Goal: Information Seeking & Learning: Learn about a topic

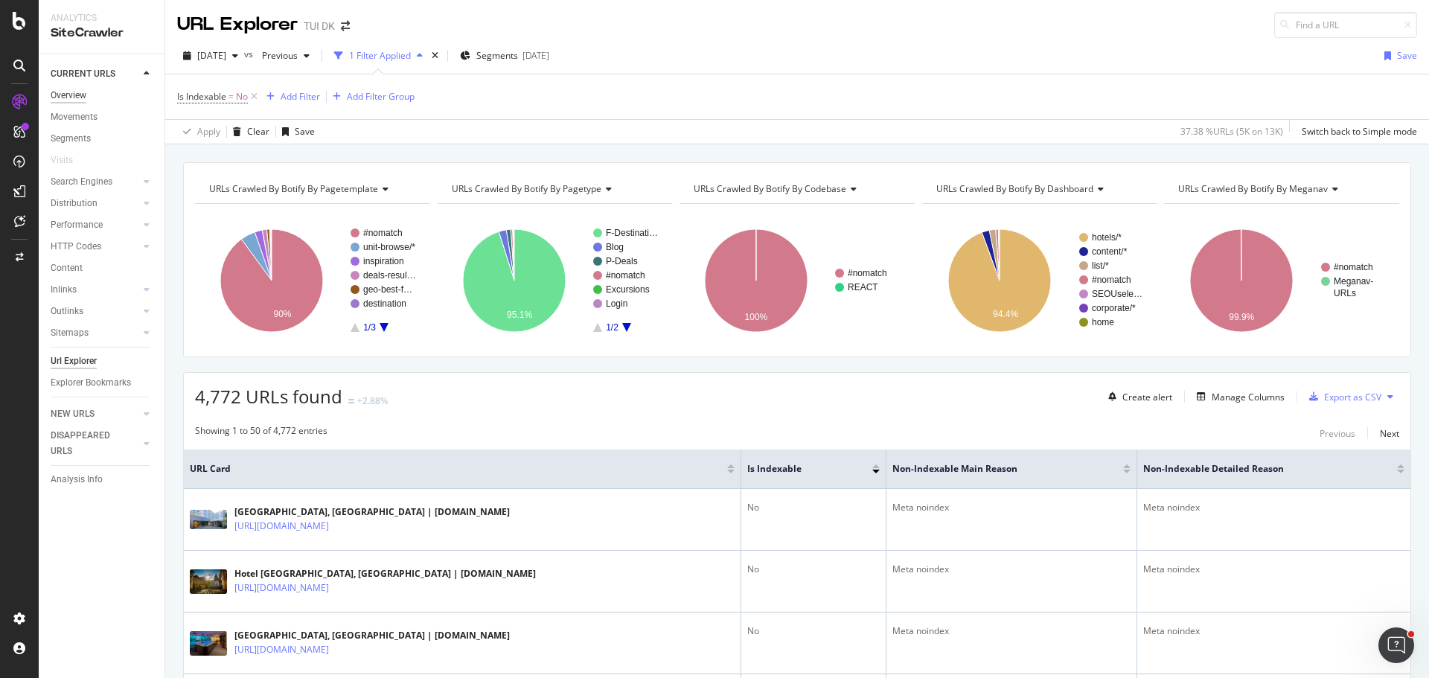
click at [64, 101] on div "Overview" at bounding box center [69, 96] width 36 height 16
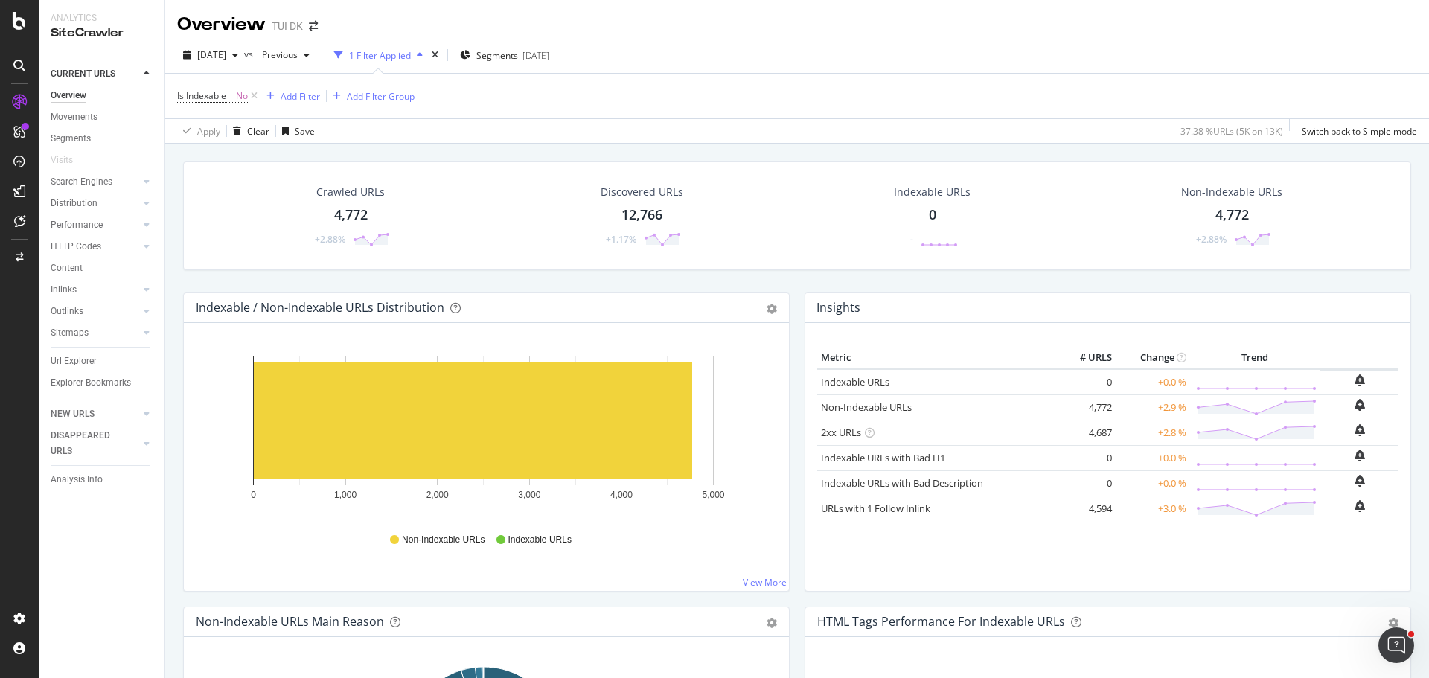
click at [343, 220] on div "4,772" at bounding box center [350, 214] width 33 height 19
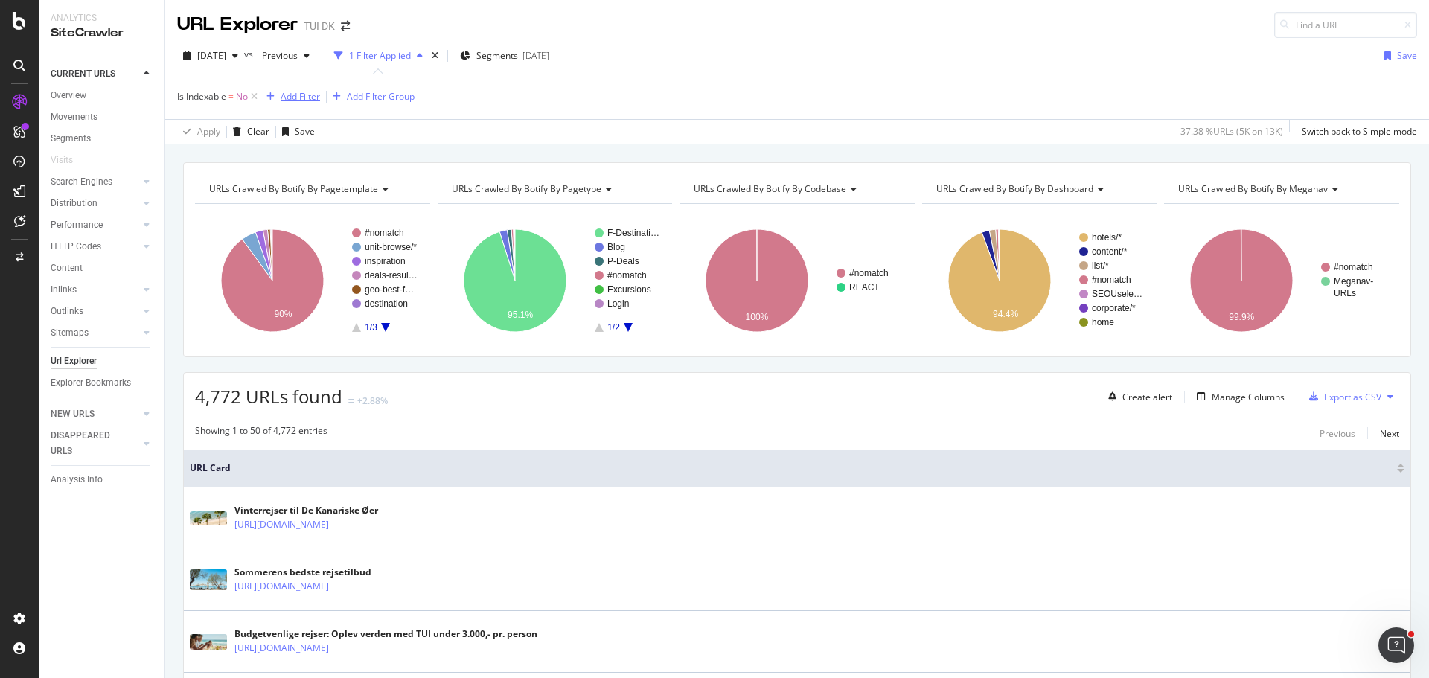
click at [303, 92] on div "Add Filter" at bounding box center [300, 96] width 39 height 13
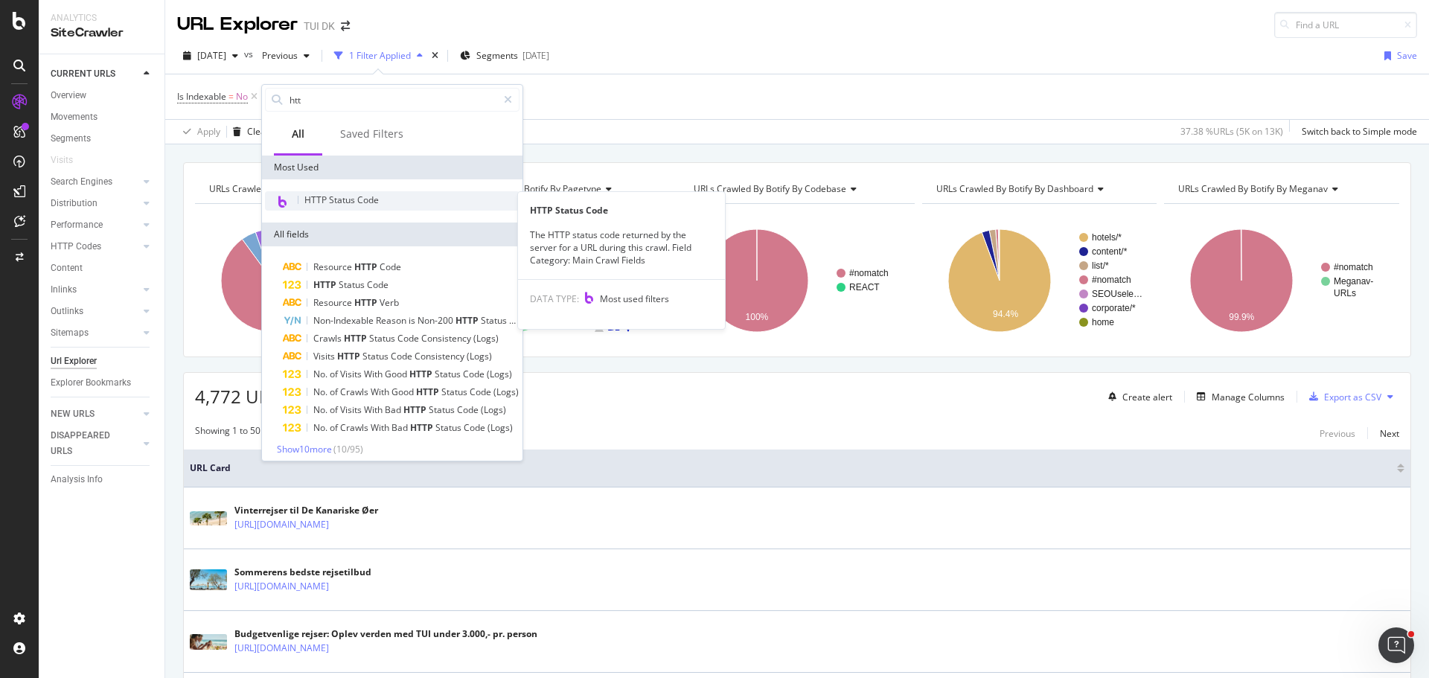
type input "htt"
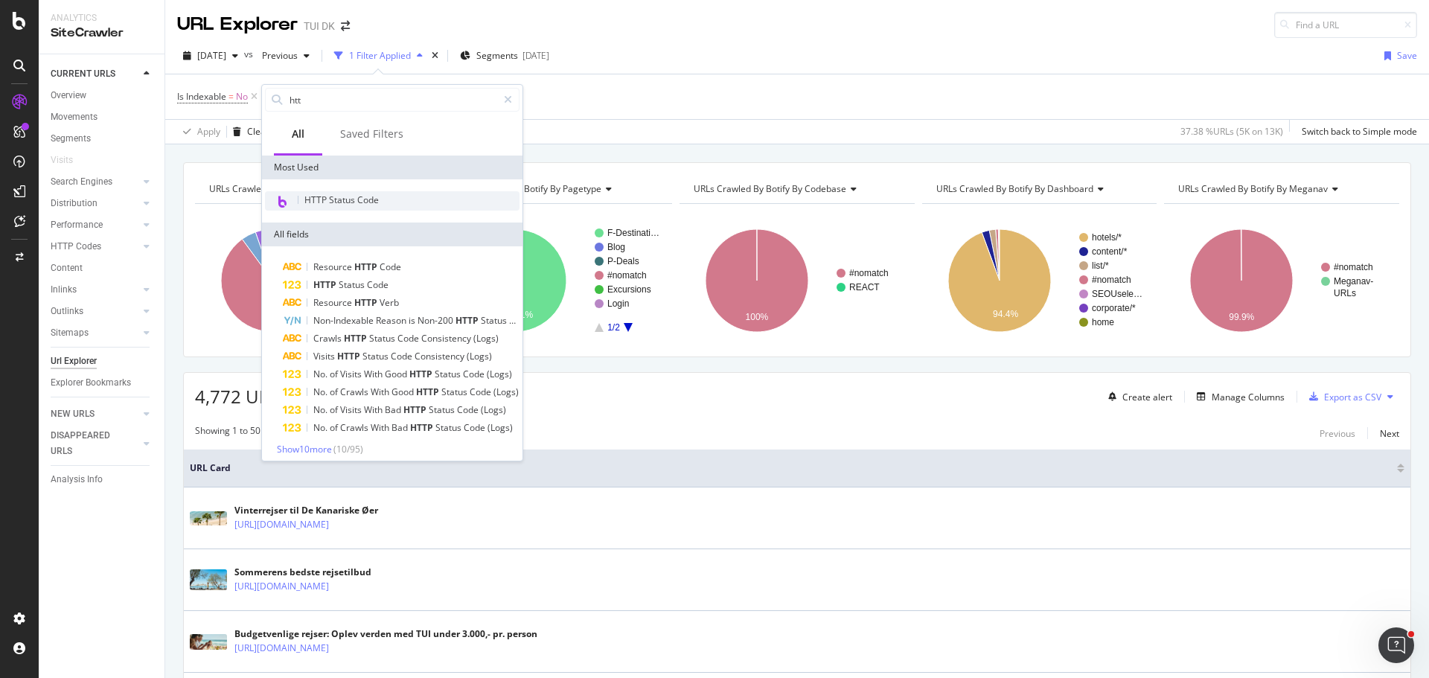
click at [355, 201] on span "HTTP Status Code" at bounding box center [341, 199] width 74 height 13
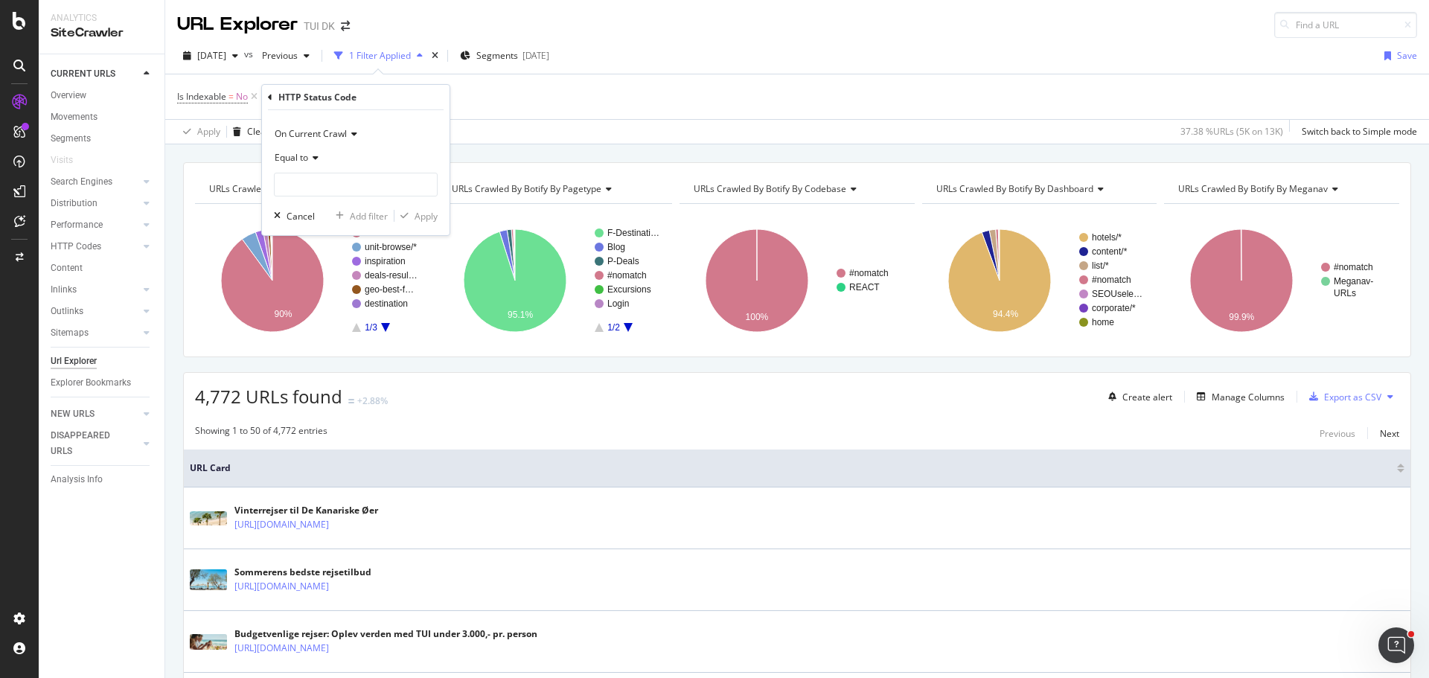
click at [301, 159] on span "Equal to" at bounding box center [291, 157] width 33 height 13
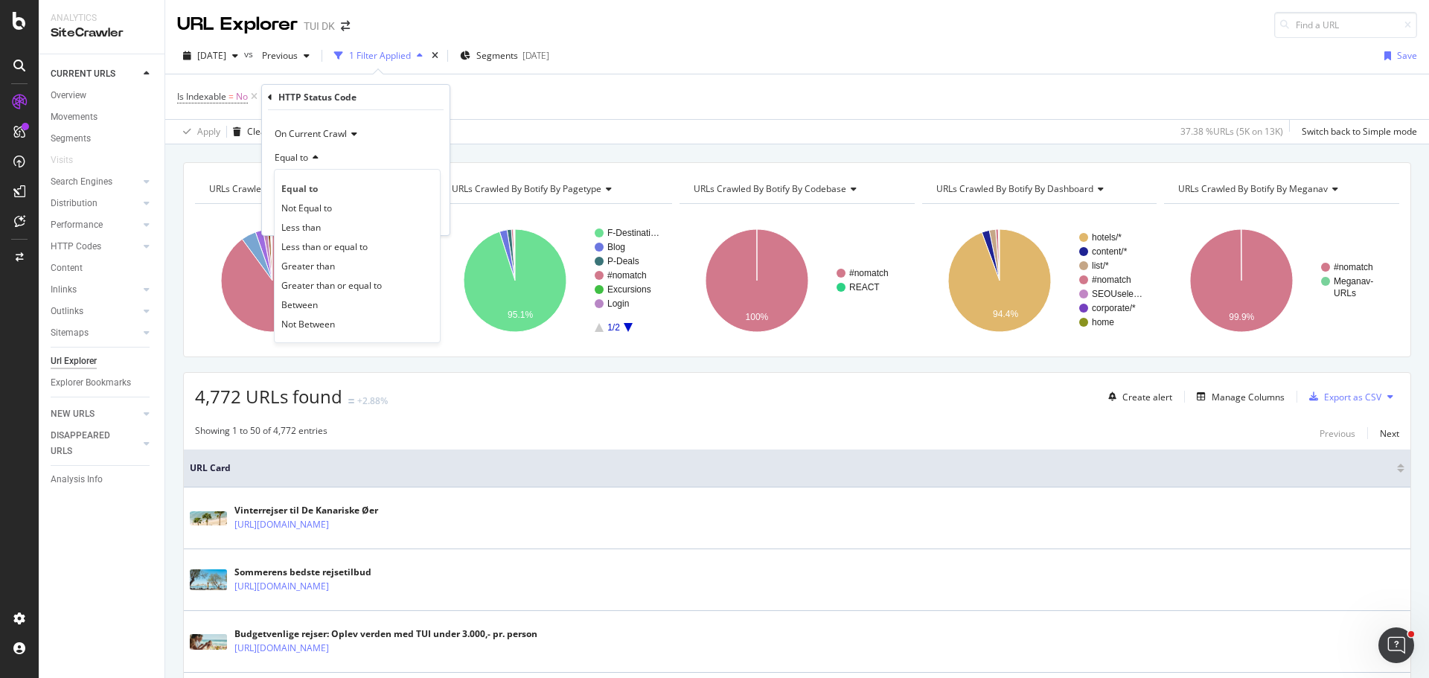
click at [353, 150] on div "Equal to" at bounding box center [356, 158] width 164 height 24
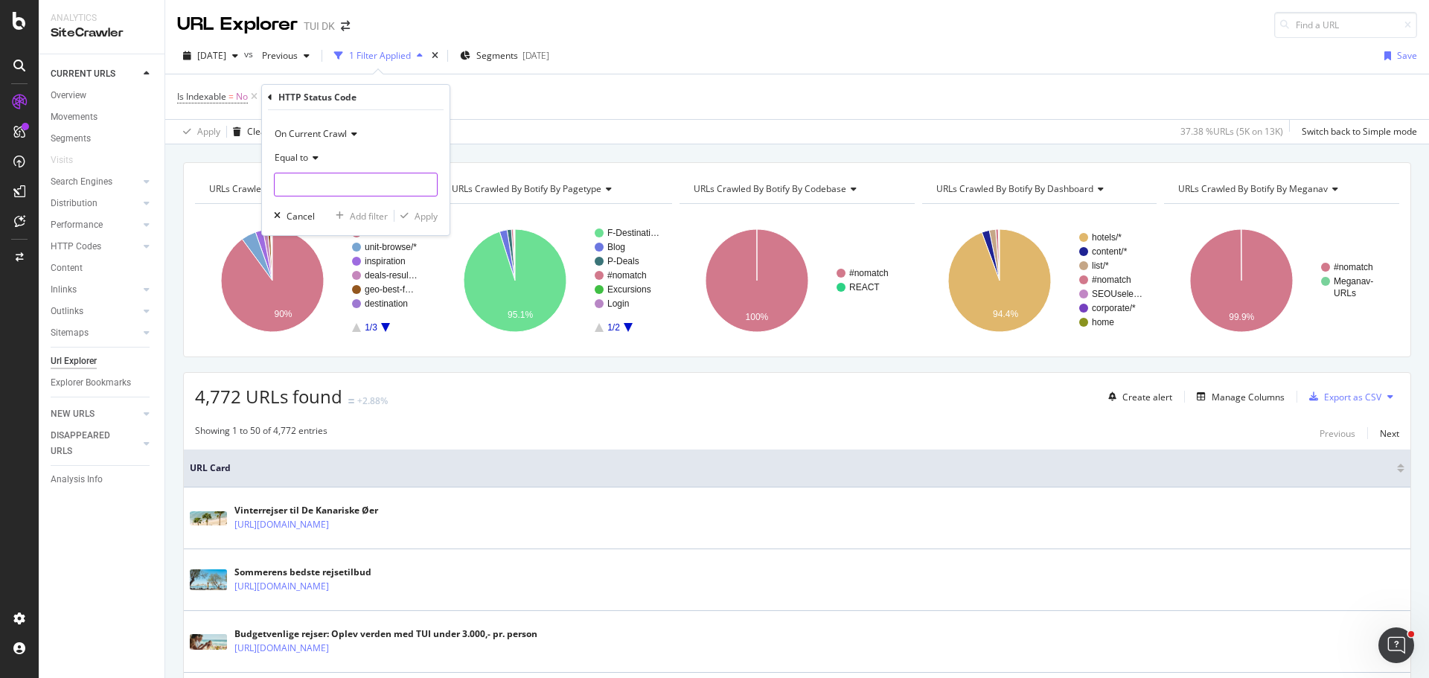
click at [327, 183] on input "number" at bounding box center [356, 185] width 164 height 24
click at [308, 205] on span "200" at bounding box center [330, 204] width 104 height 13
type input "200"
click at [420, 219] on div "Apply" at bounding box center [426, 216] width 23 height 13
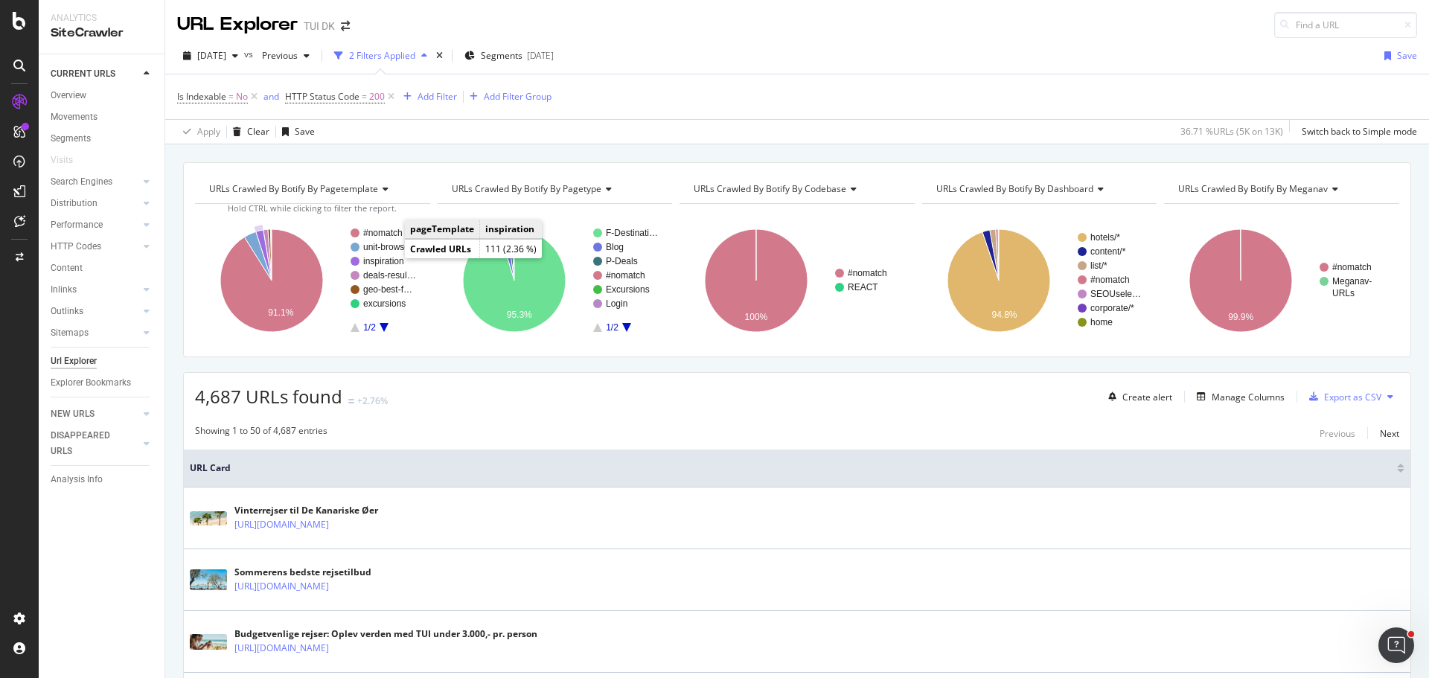
click at [386, 265] on text "inspiration" at bounding box center [383, 261] width 41 height 10
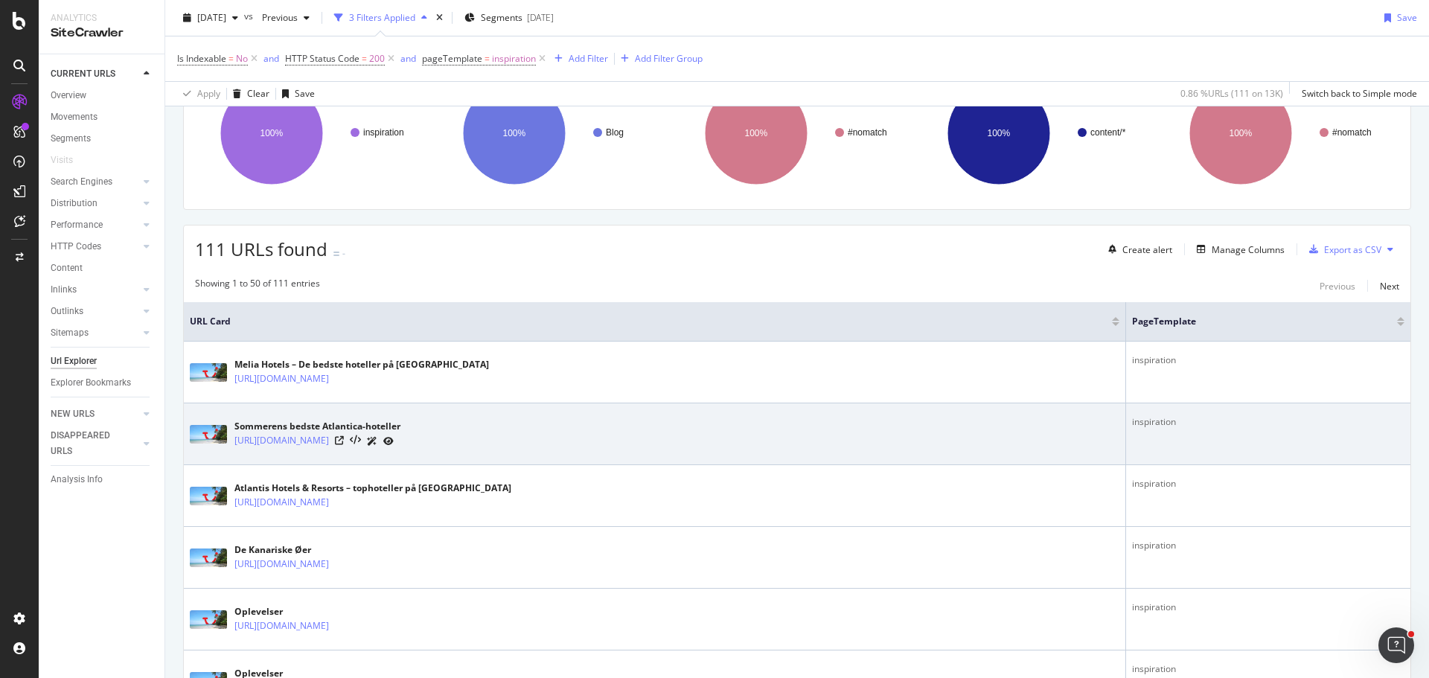
scroll to position [147, 0]
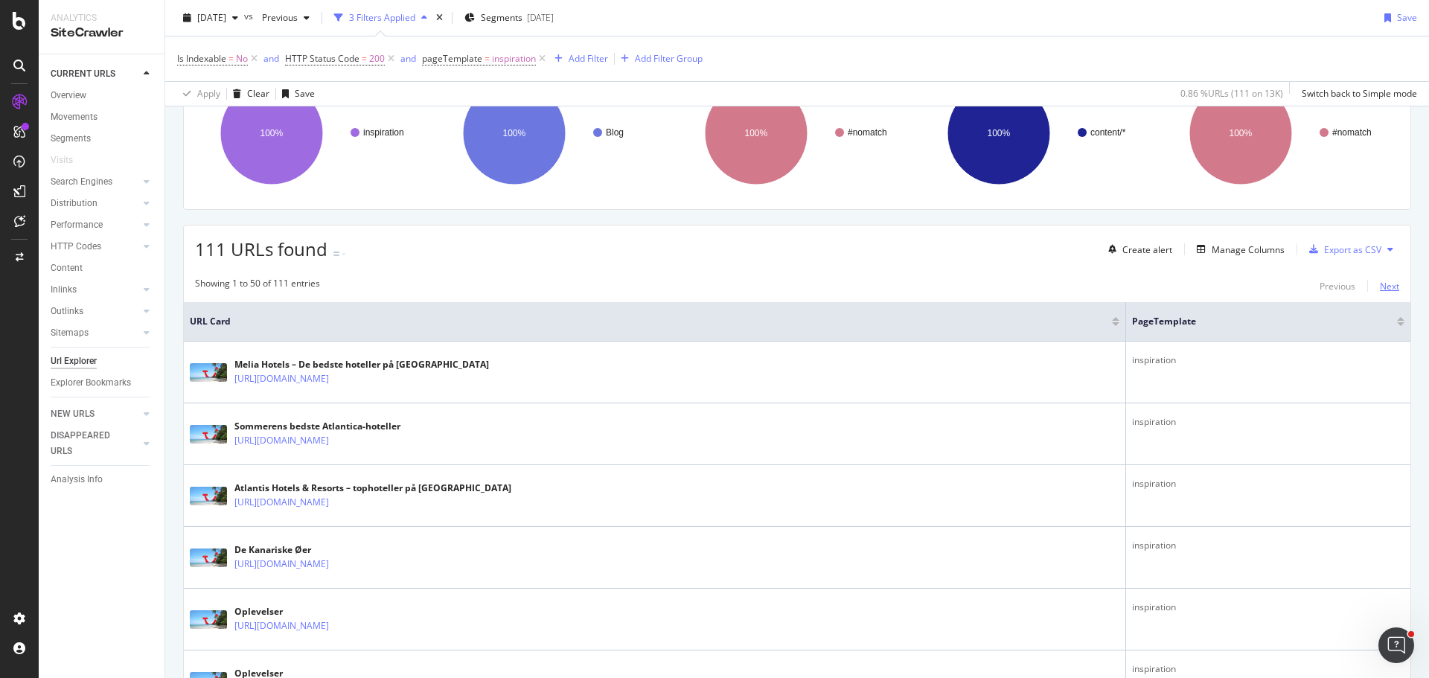
click at [1380, 287] on div "Next" at bounding box center [1389, 286] width 19 height 13
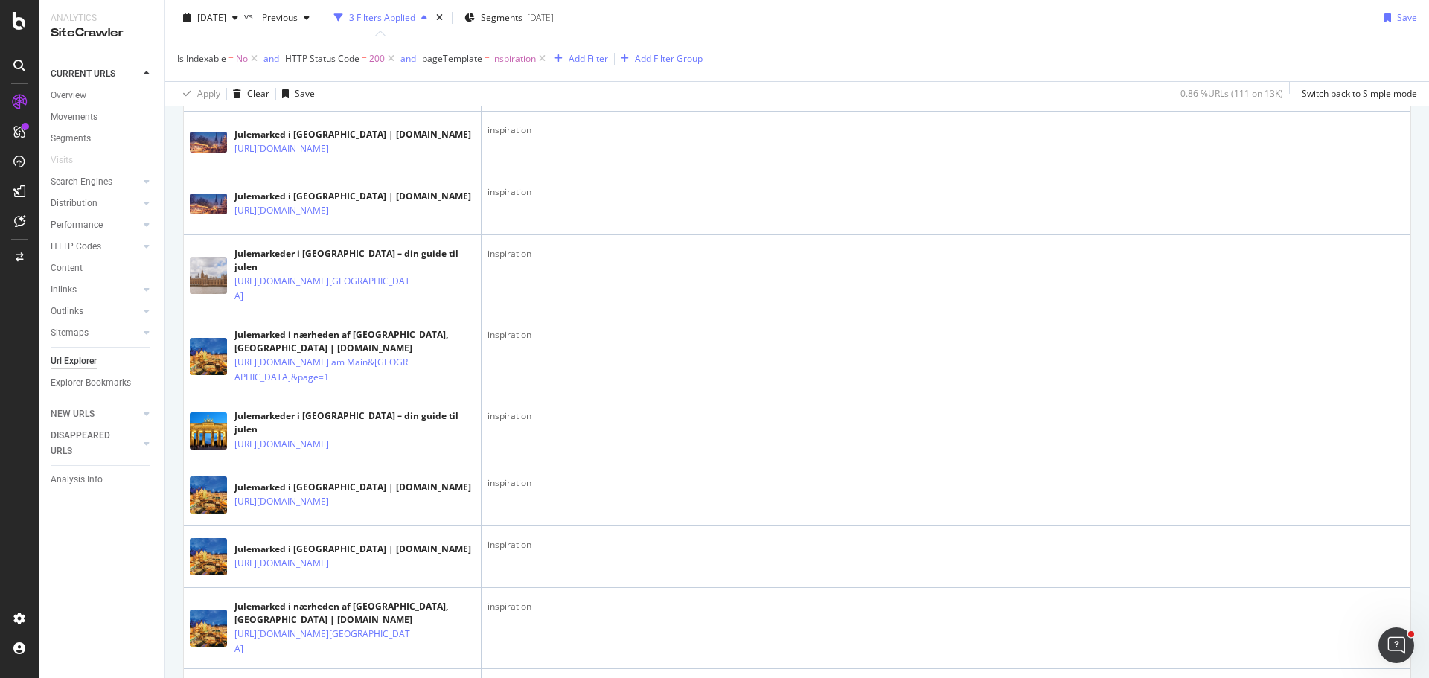
scroll to position [3119, 0]
click at [543, 58] on icon at bounding box center [542, 58] width 13 height 15
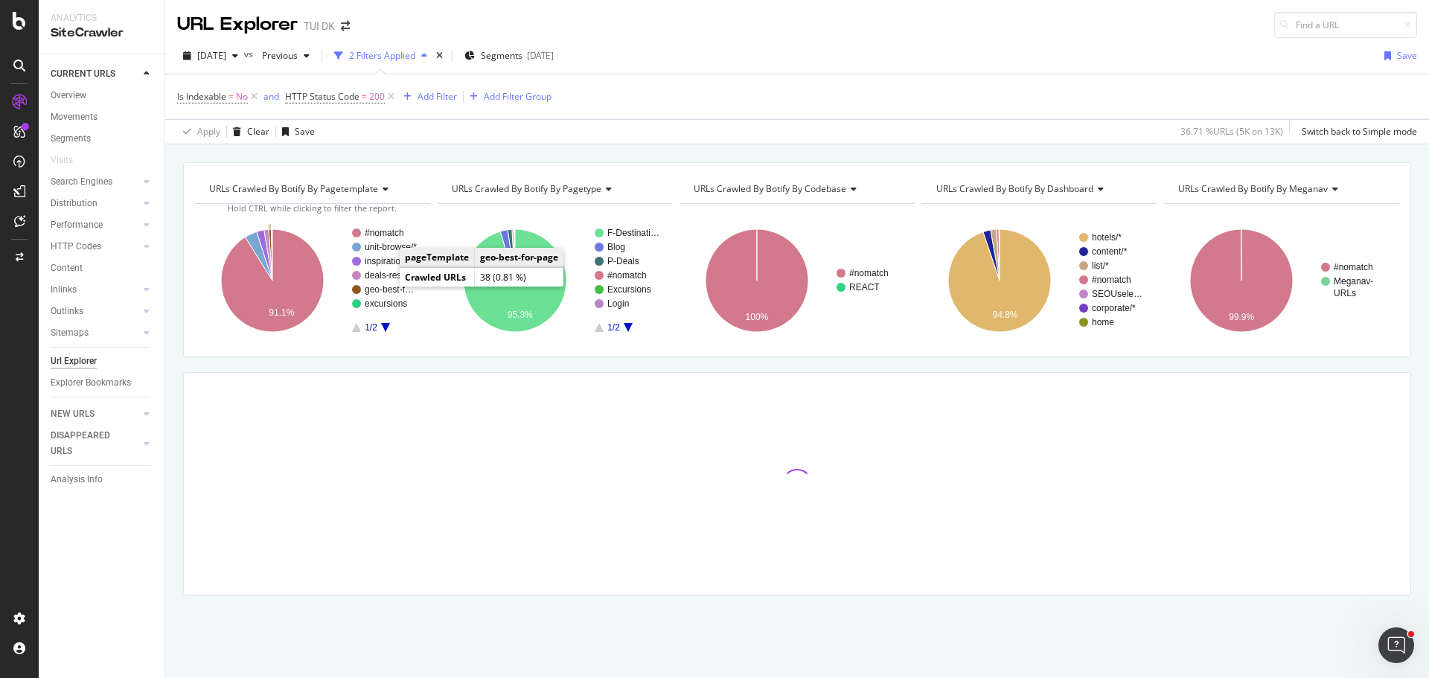
click at [384, 288] on rect "A chart." at bounding box center [392, 289] width 54 height 9
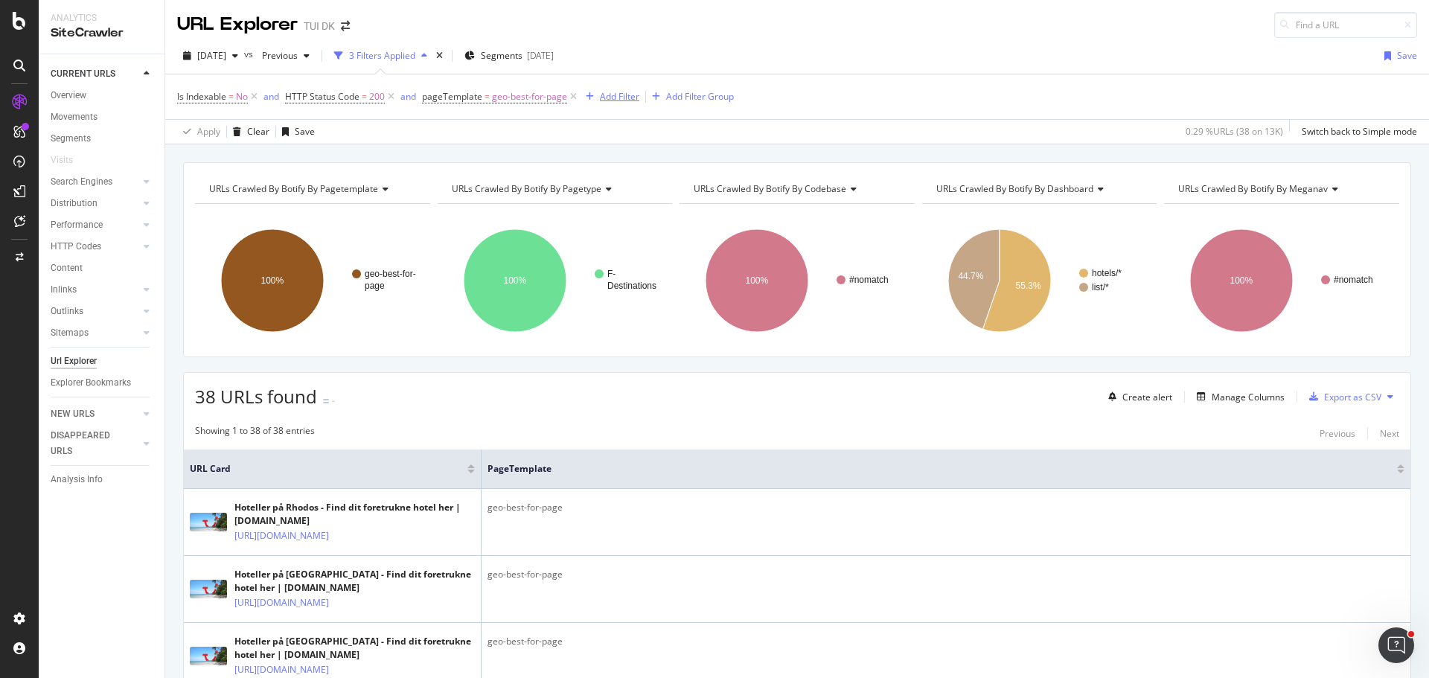
click at [624, 102] on div "Add Filter" at bounding box center [619, 96] width 39 height 13
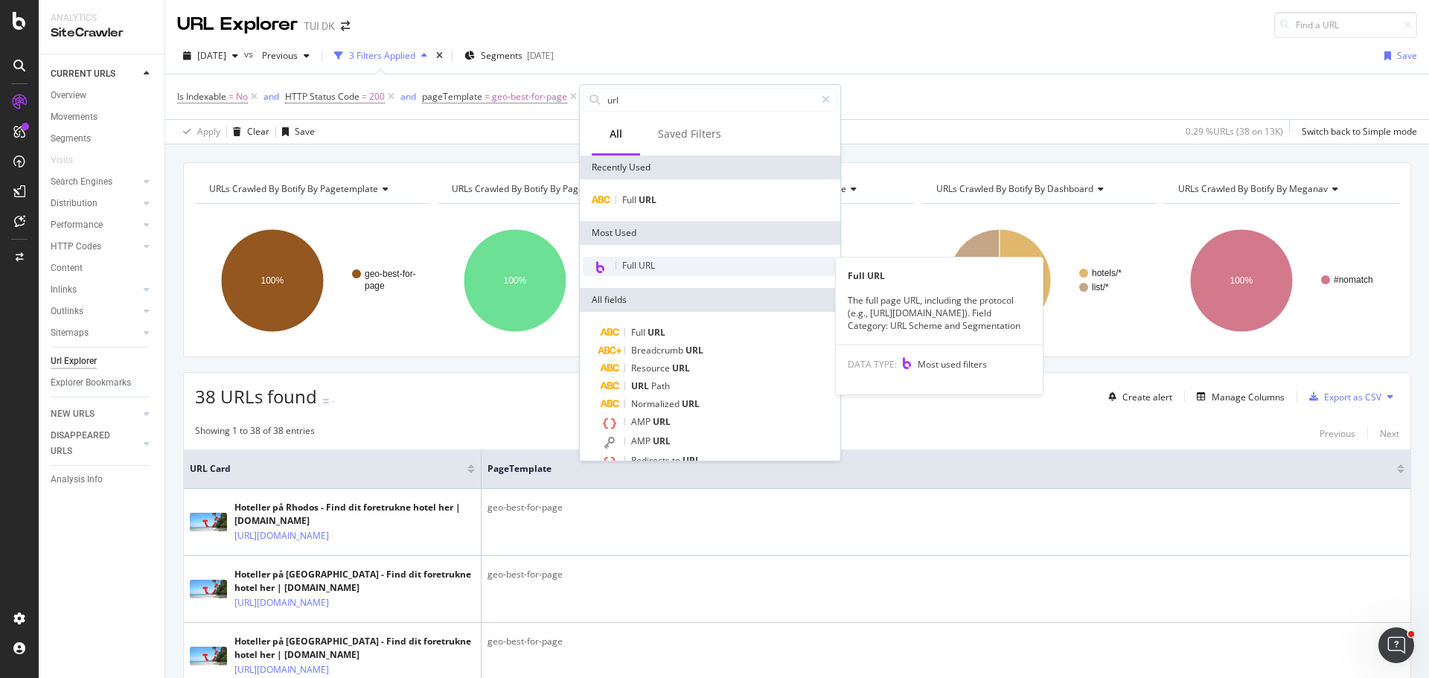
type input "url"
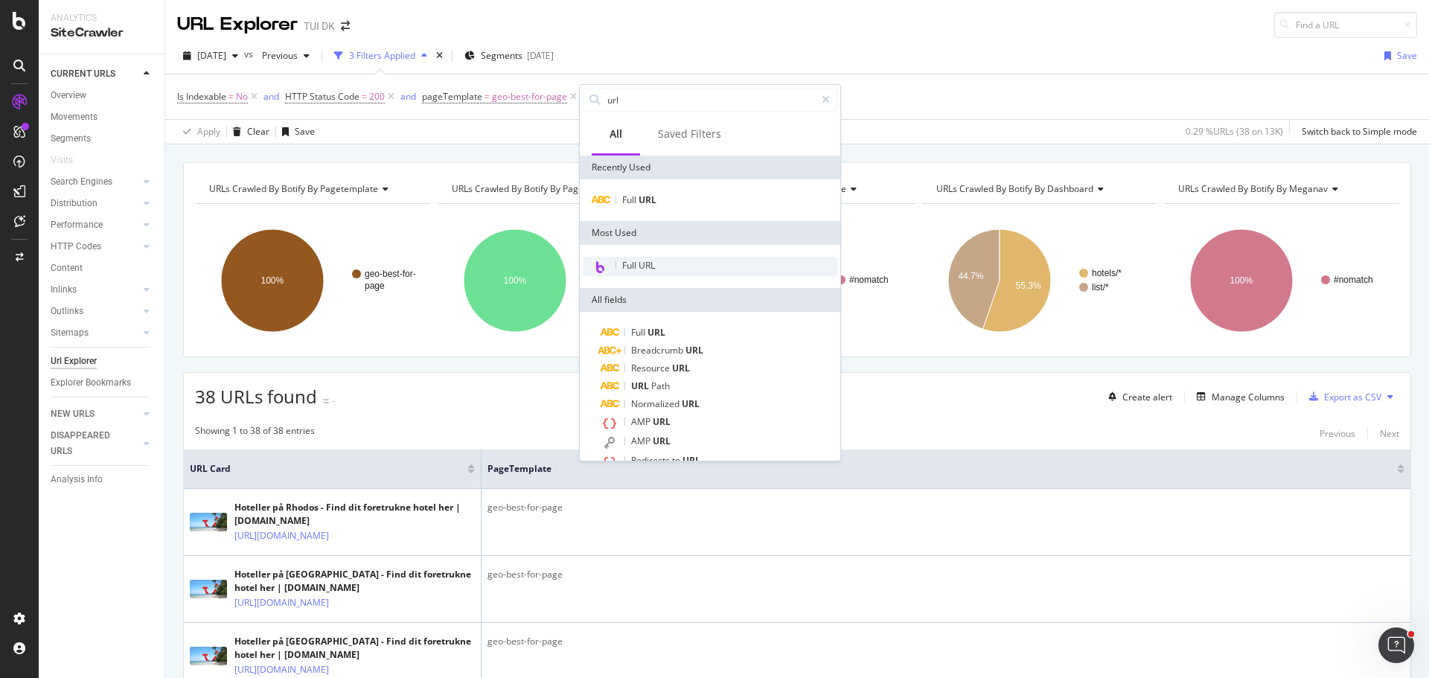
click at [644, 263] on span "Full URL" at bounding box center [638, 265] width 33 height 13
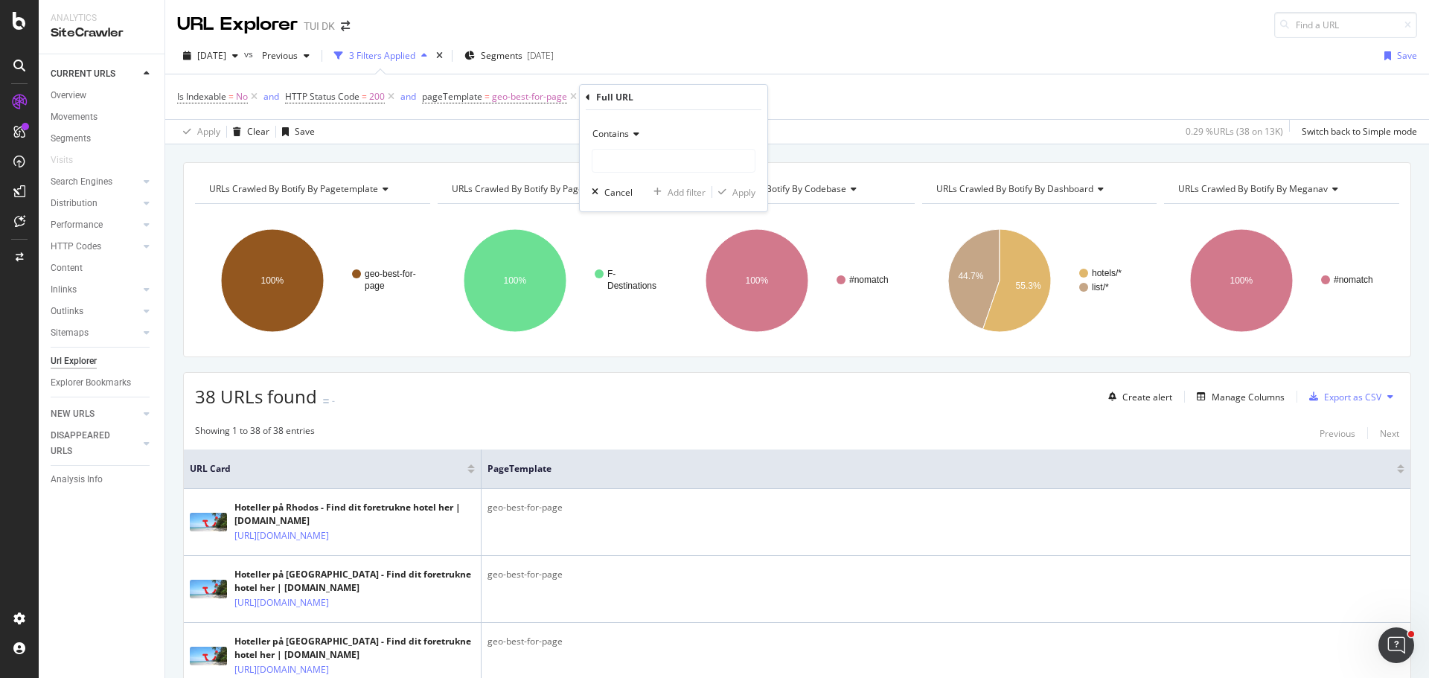
click at [621, 132] on span "Contains" at bounding box center [610, 133] width 36 height 13
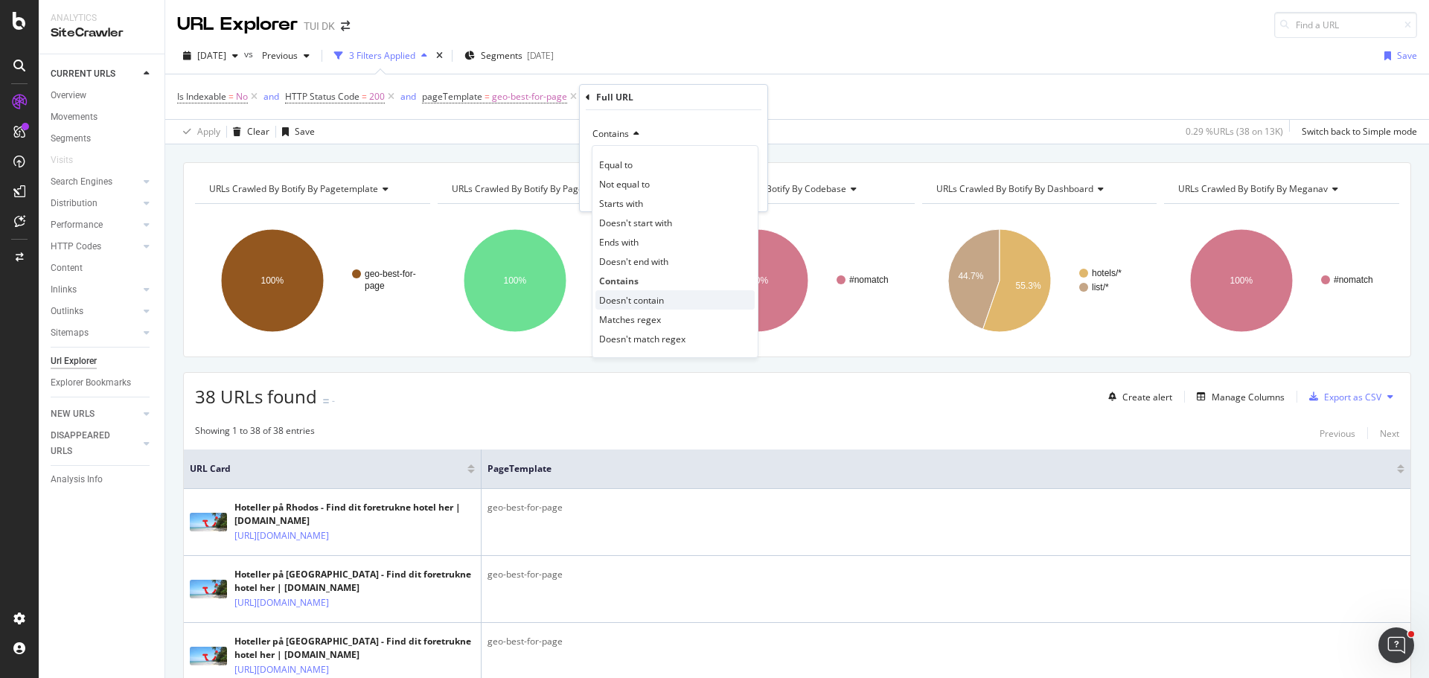
click at [651, 297] on span "Doesn't contain" at bounding box center [631, 300] width 65 height 13
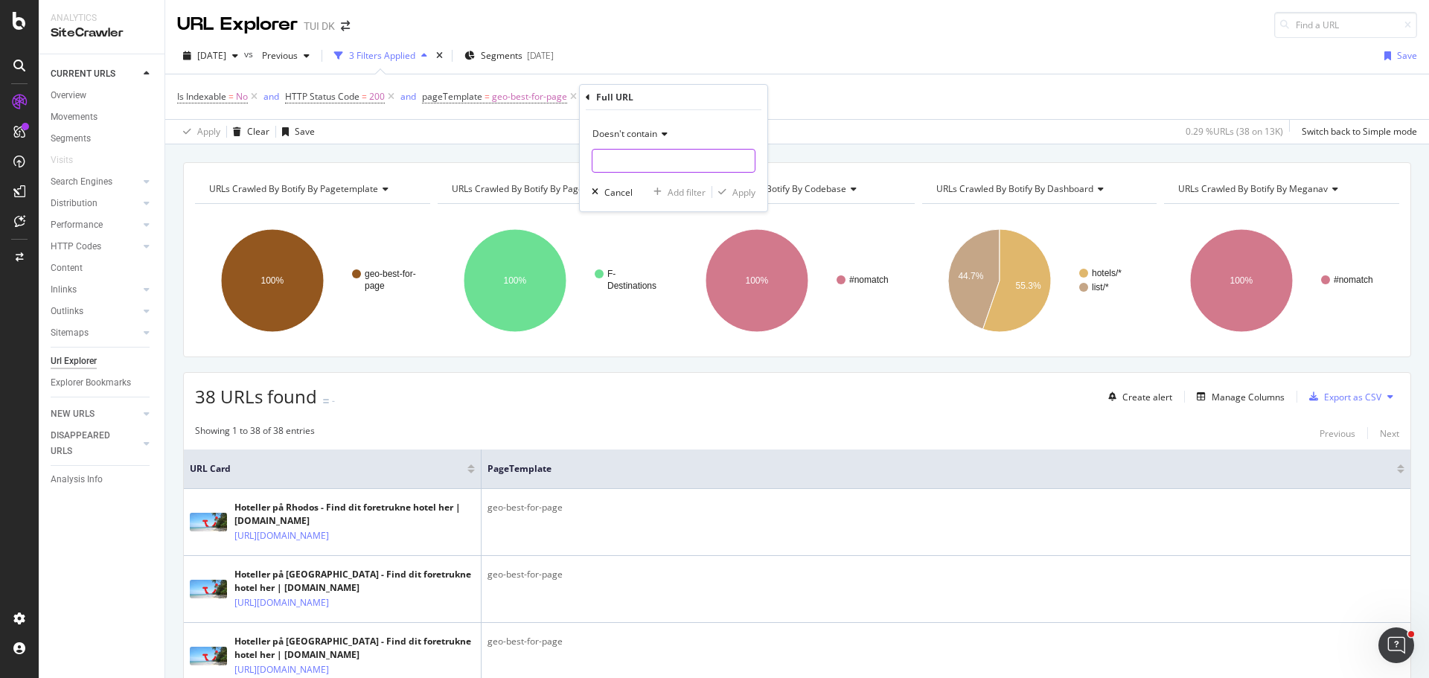
click at [618, 161] on input "text" at bounding box center [673, 161] width 162 height 24
type input "?"
click at [738, 190] on div "Apply" at bounding box center [743, 192] width 23 height 13
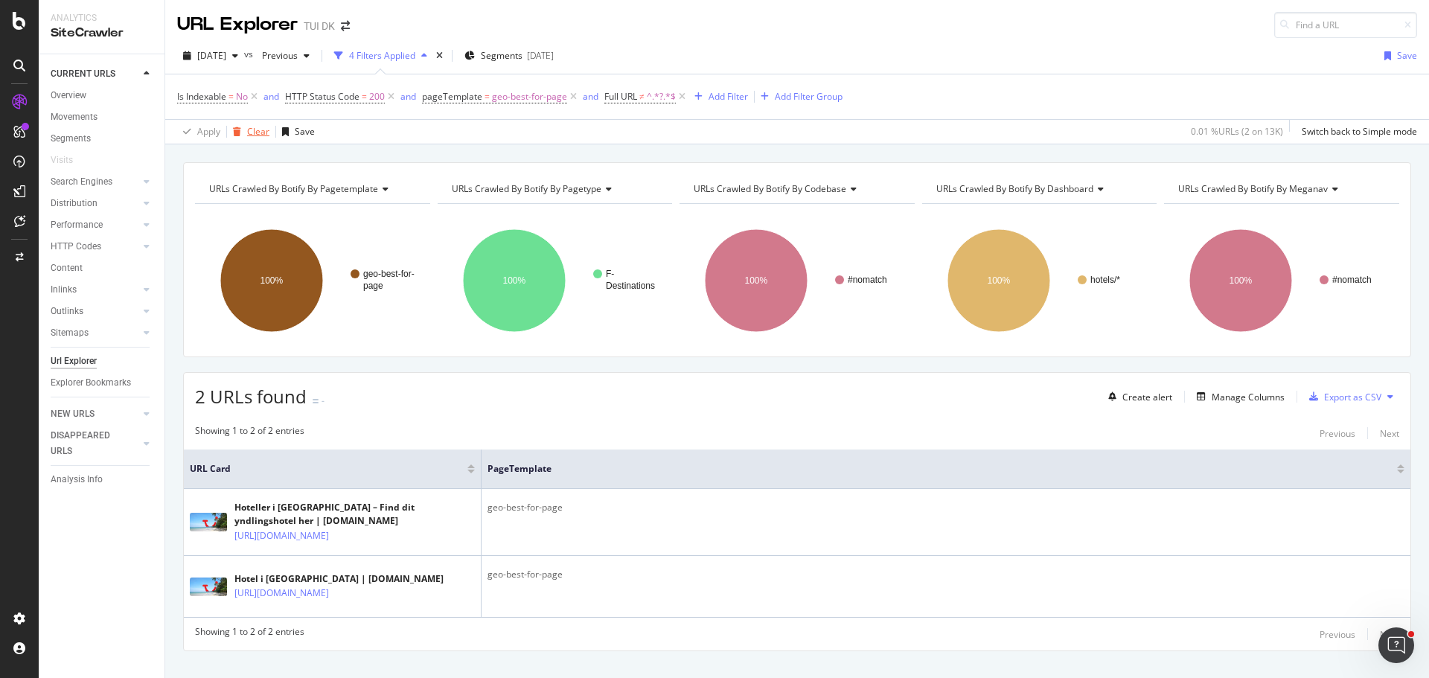
click at [260, 133] on div "Clear" at bounding box center [258, 131] width 22 height 13
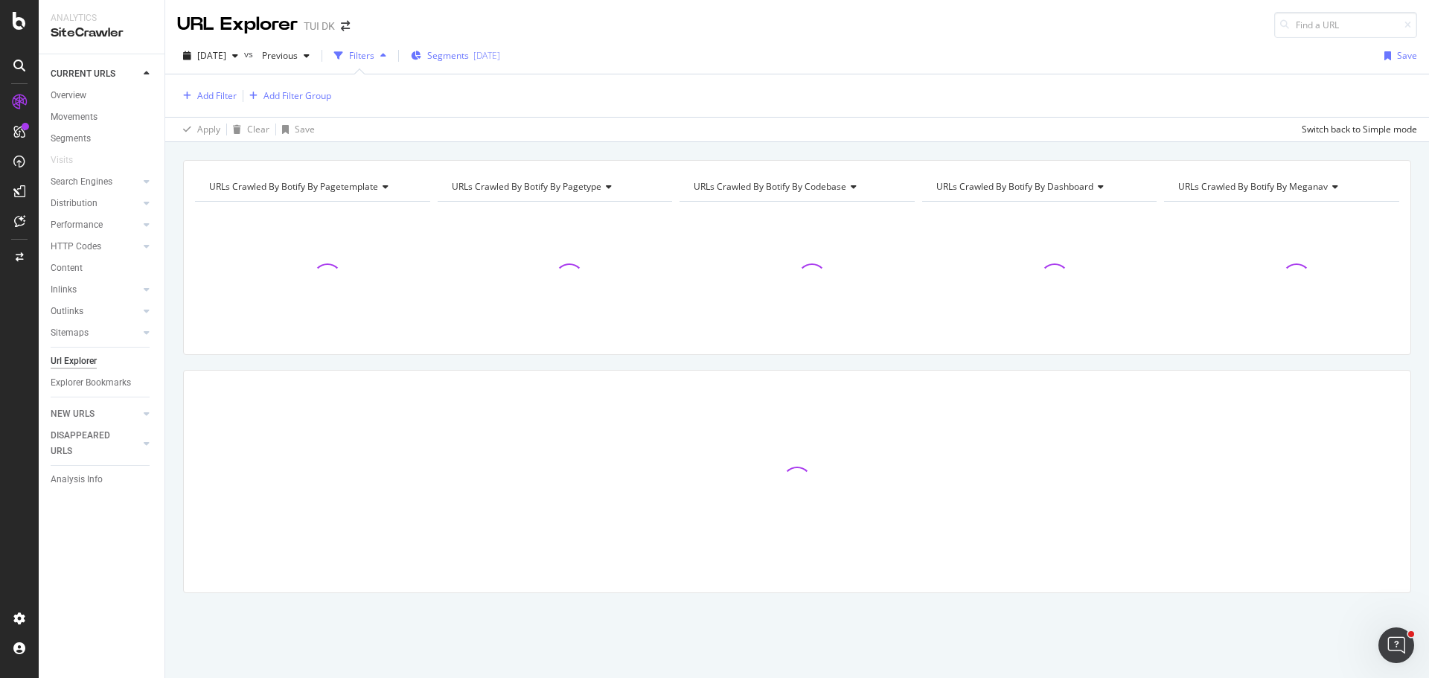
click at [500, 51] on div "2025-07-31" at bounding box center [486, 55] width 27 height 13
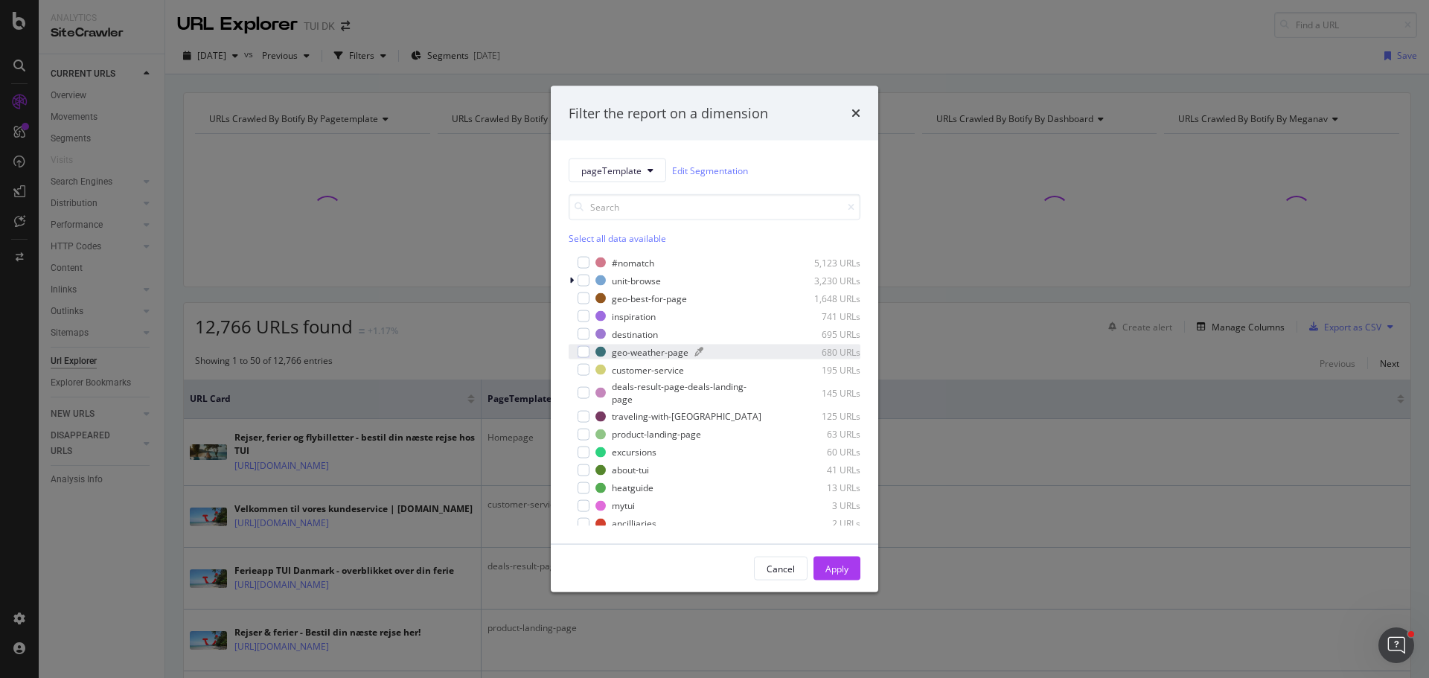
click at [650, 352] on div "geo-weather-page" at bounding box center [650, 351] width 77 height 13
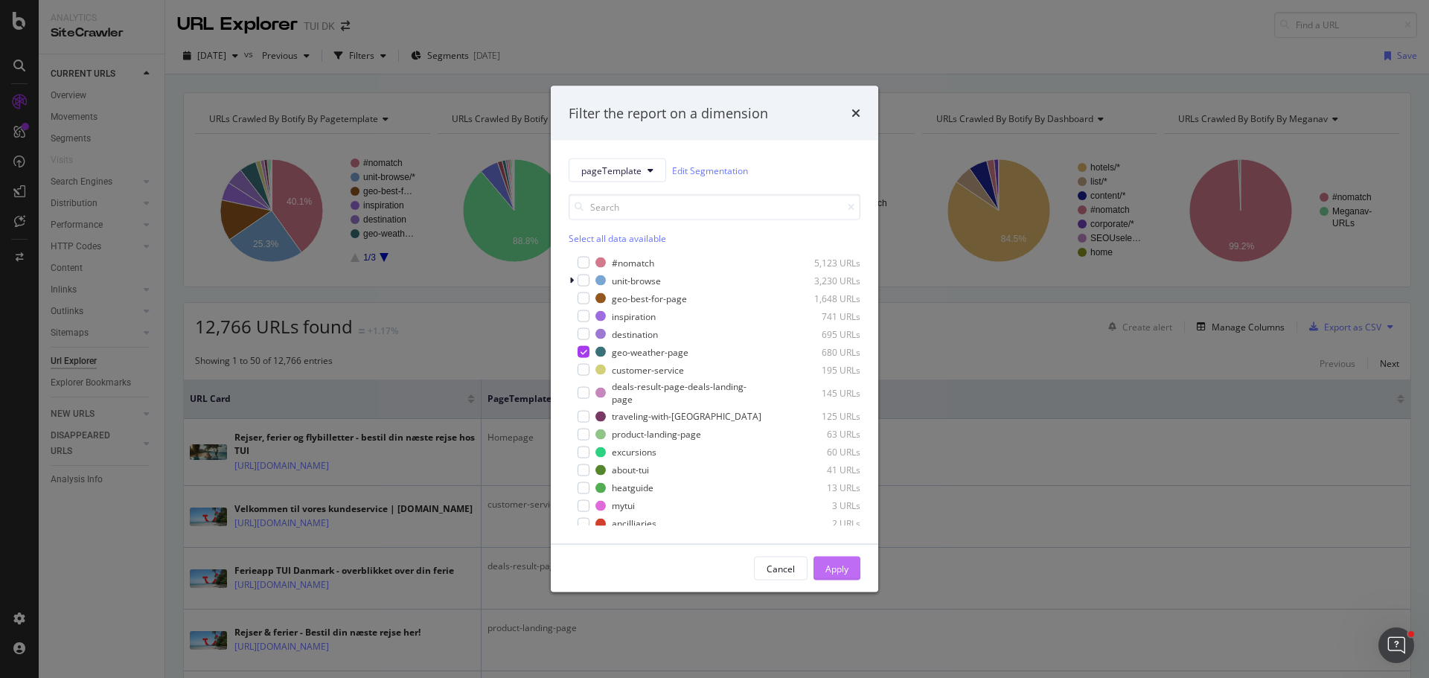
click at [840, 563] on div "Apply" at bounding box center [836, 568] width 23 height 13
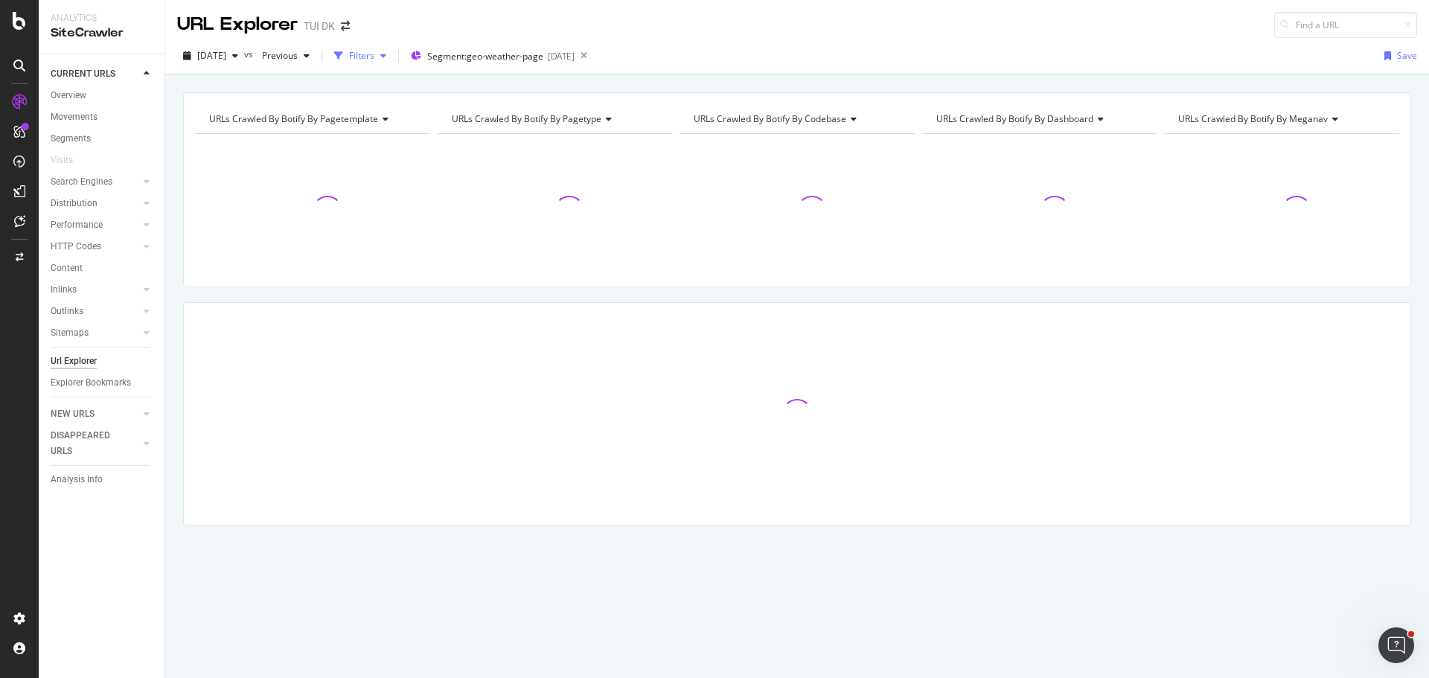
click at [374, 53] on div "Filters" at bounding box center [361, 55] width 25 height 13
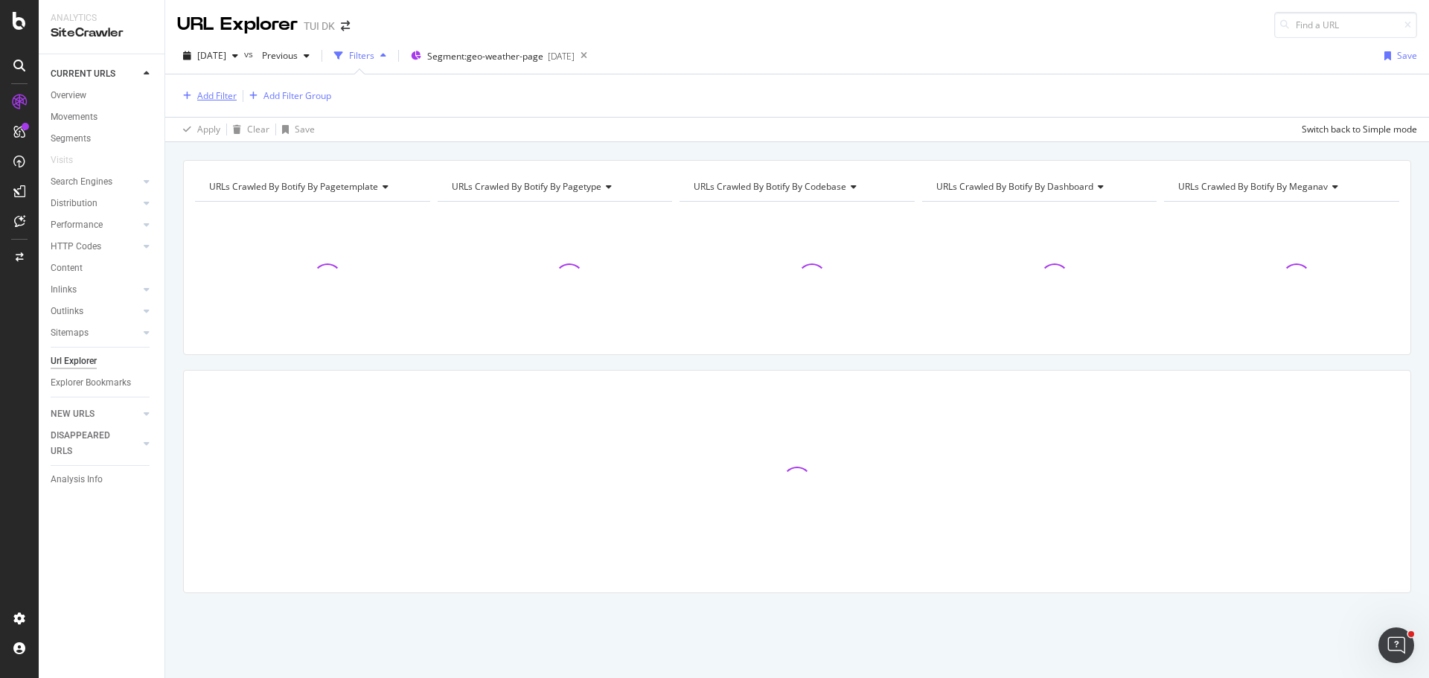
click at [216, 96] on div "Add Filter" at bounding box center [216, 95] width 39 height 13
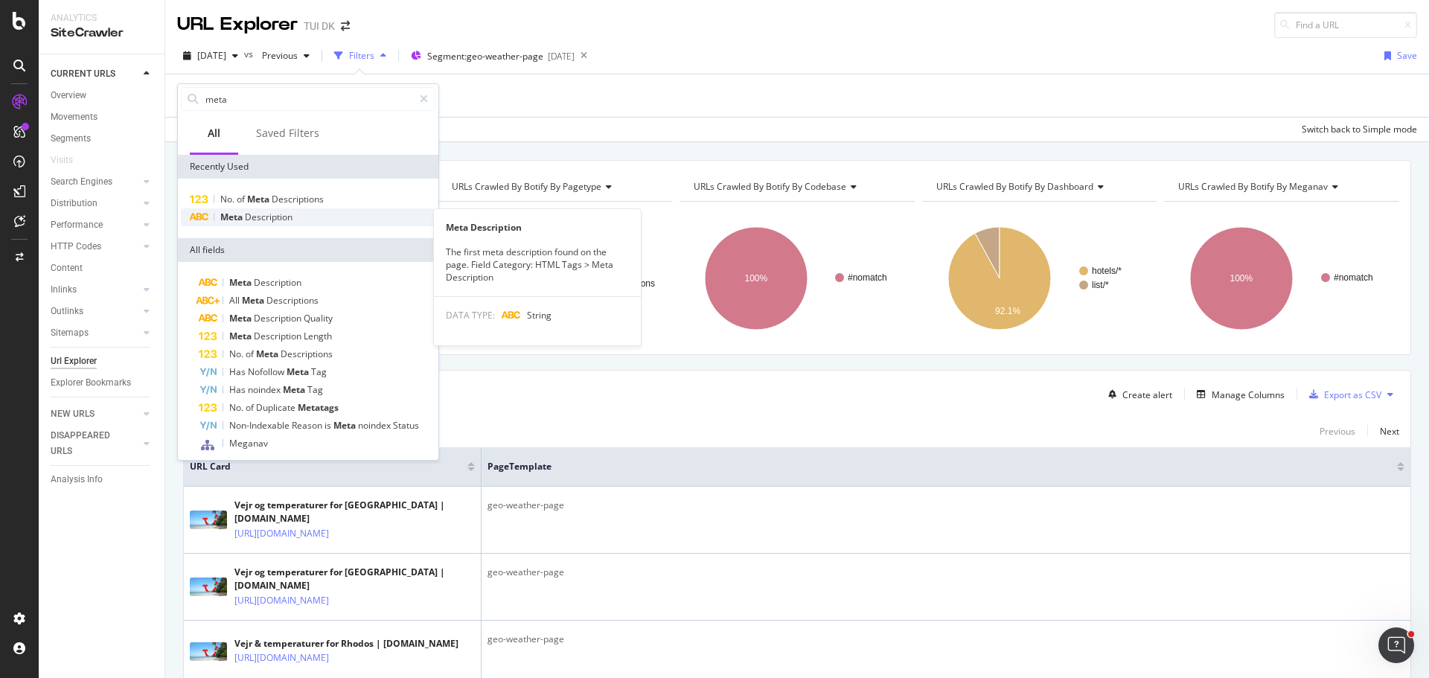
type input "meta"
click at [257, 214] on span "Description" at bounding box center [269, 217] width 48 height 13
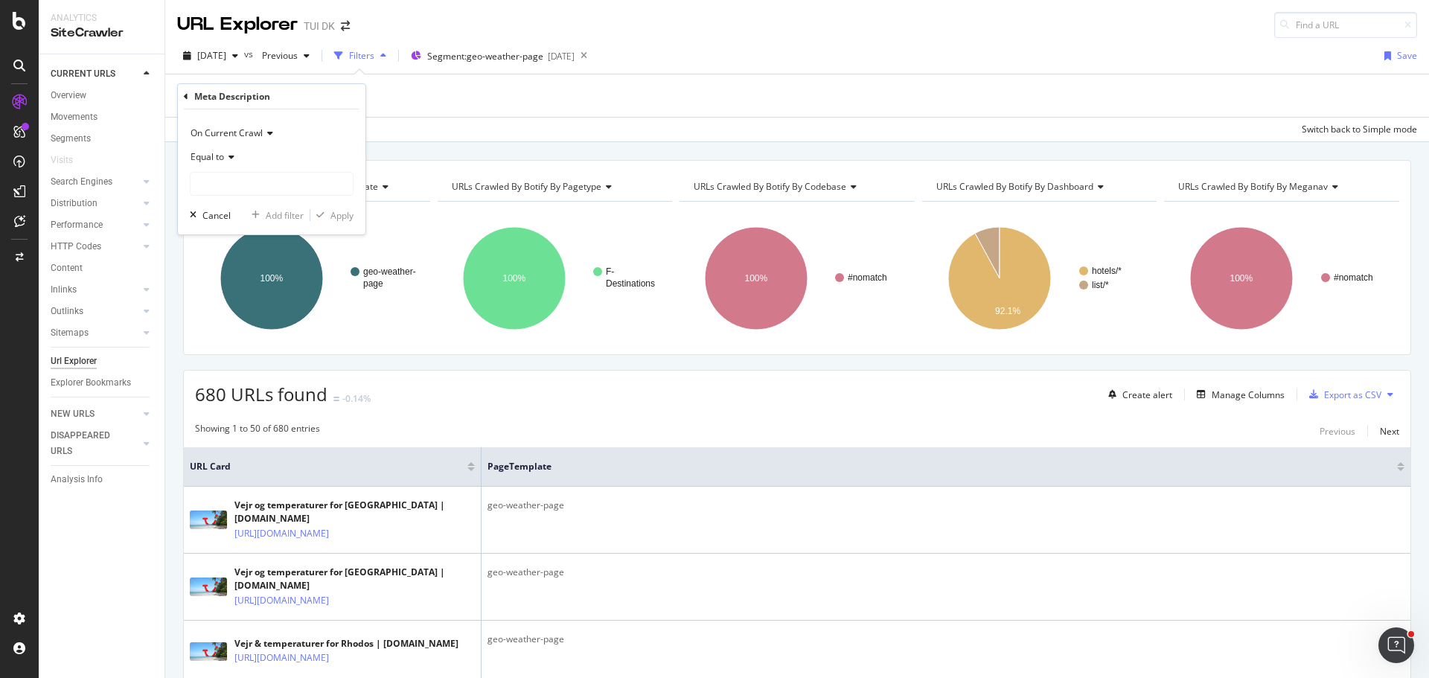
click at [215, 160] on span "Equal to" at bounding box center [207, 156] width 33 height 13
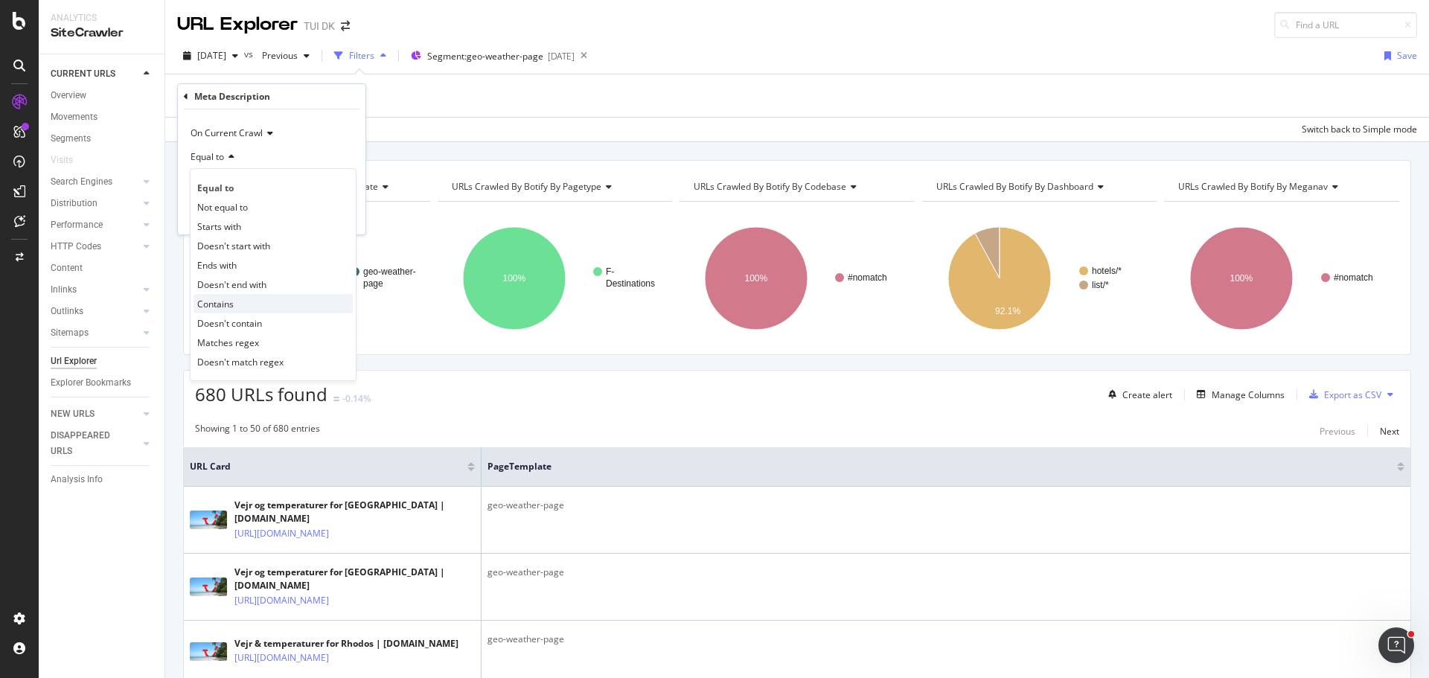
click at [232, 301] on span "Contains" at bounding box center [215, 304] width 36 height 13
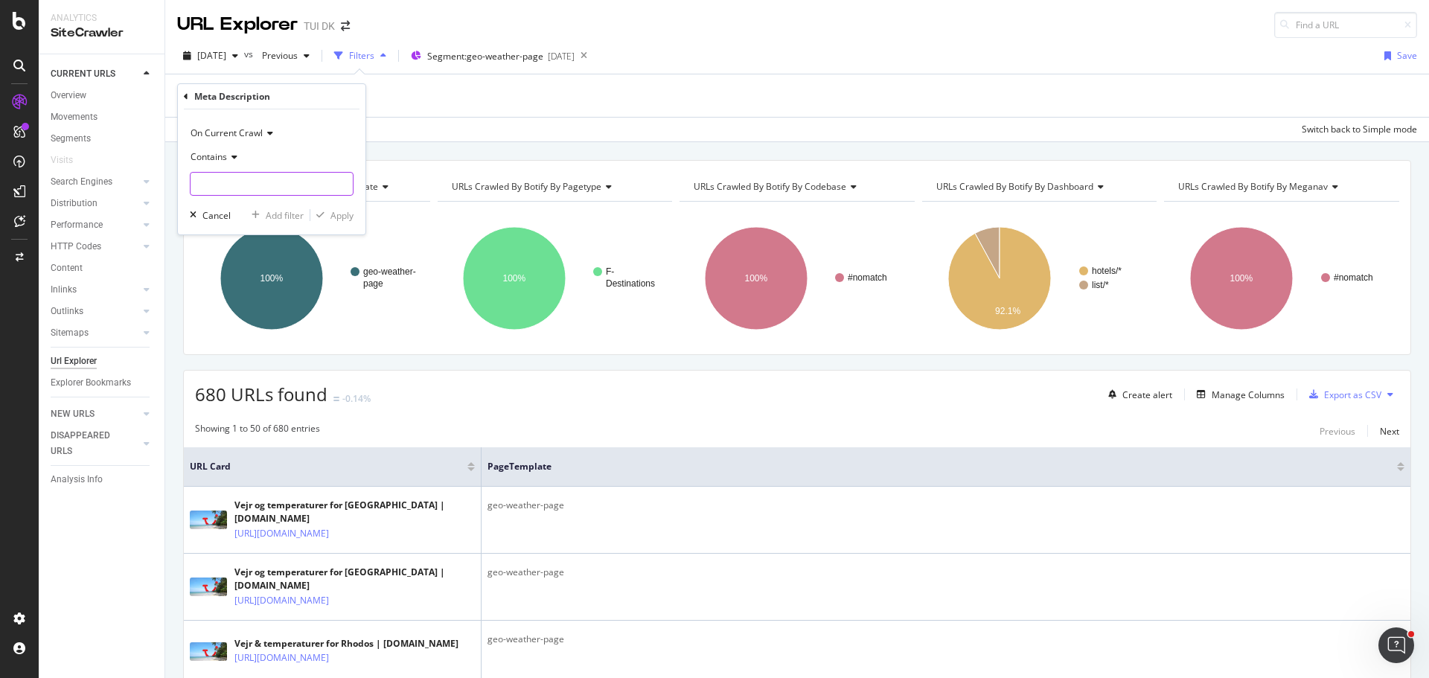
click at [229, 184] on input "text" at bounding box center [272, 184] width 162 height 24
type input "hav"
click at [342, 213] on div "Apply" at bounding box center [341, 215] width 23 height 13
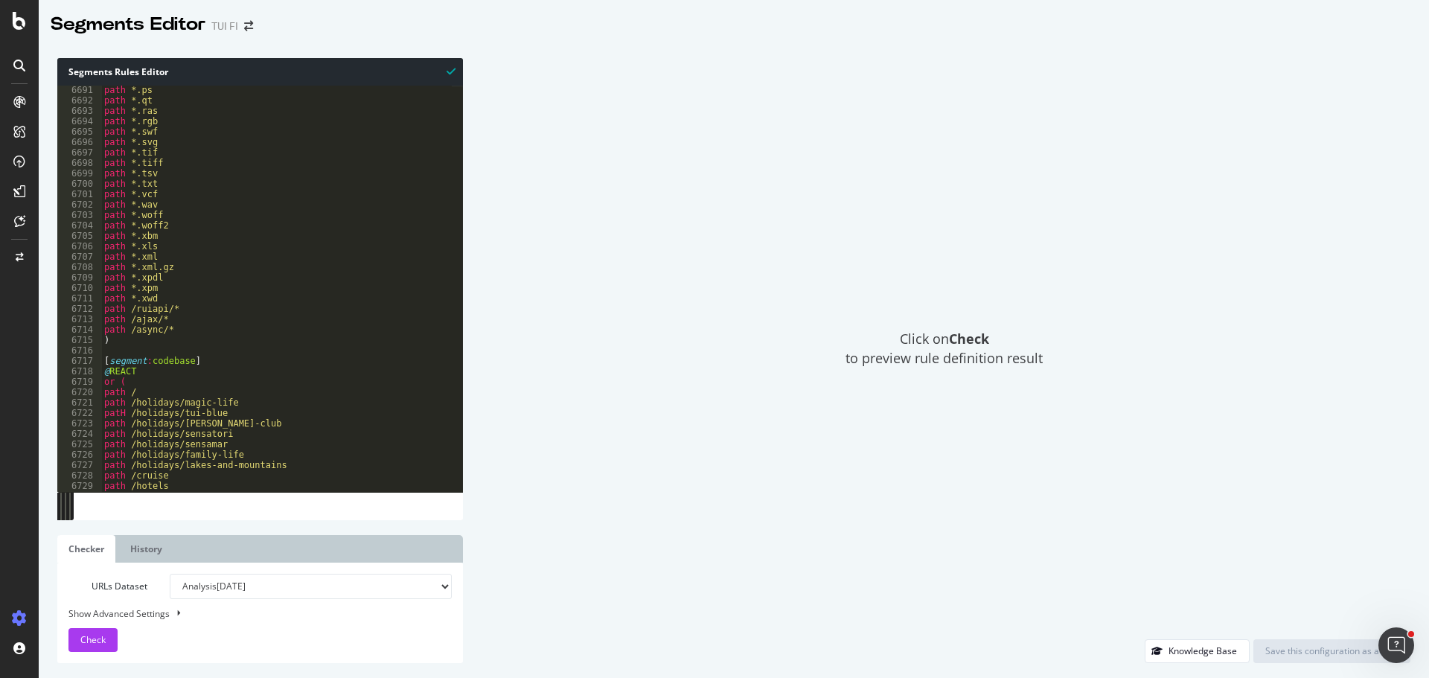
scroll to position [22773, 0]
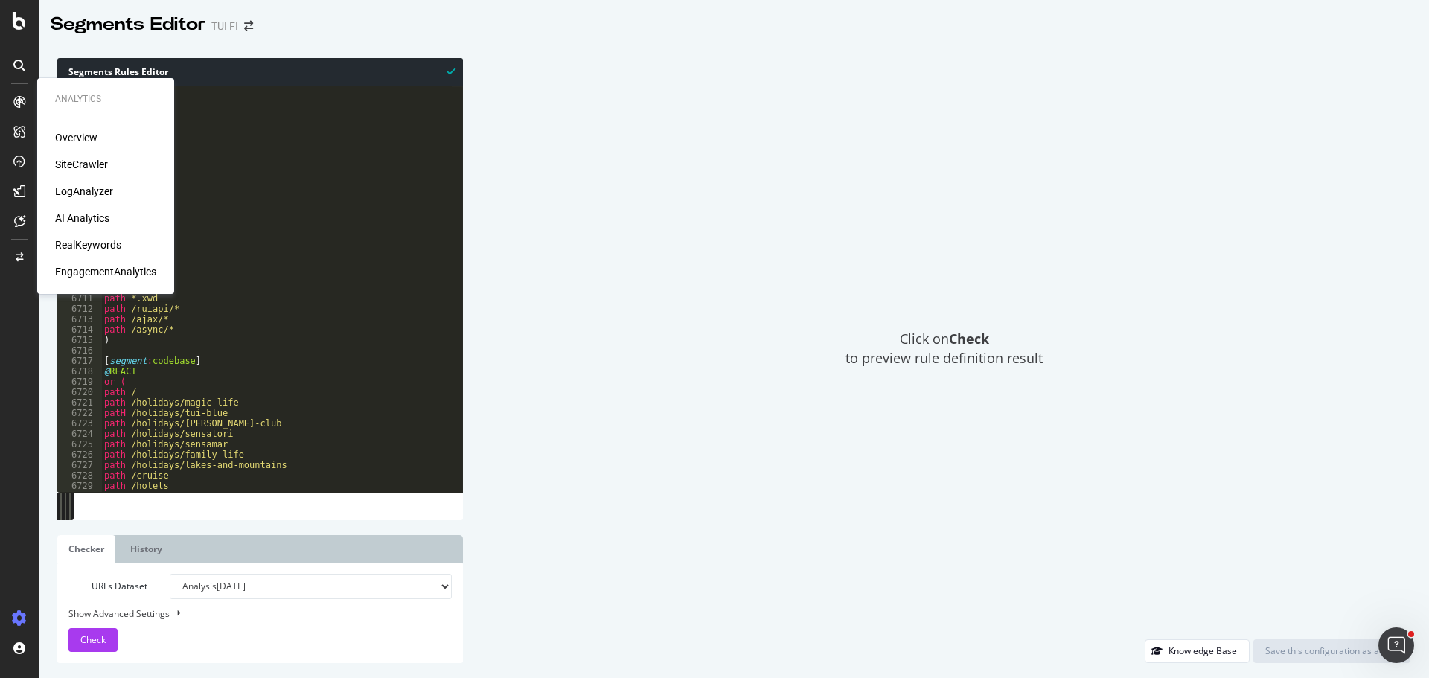
click at [89, 167] on div "SiteCrawler" at bounding box center [81, 164] width 53 height 15
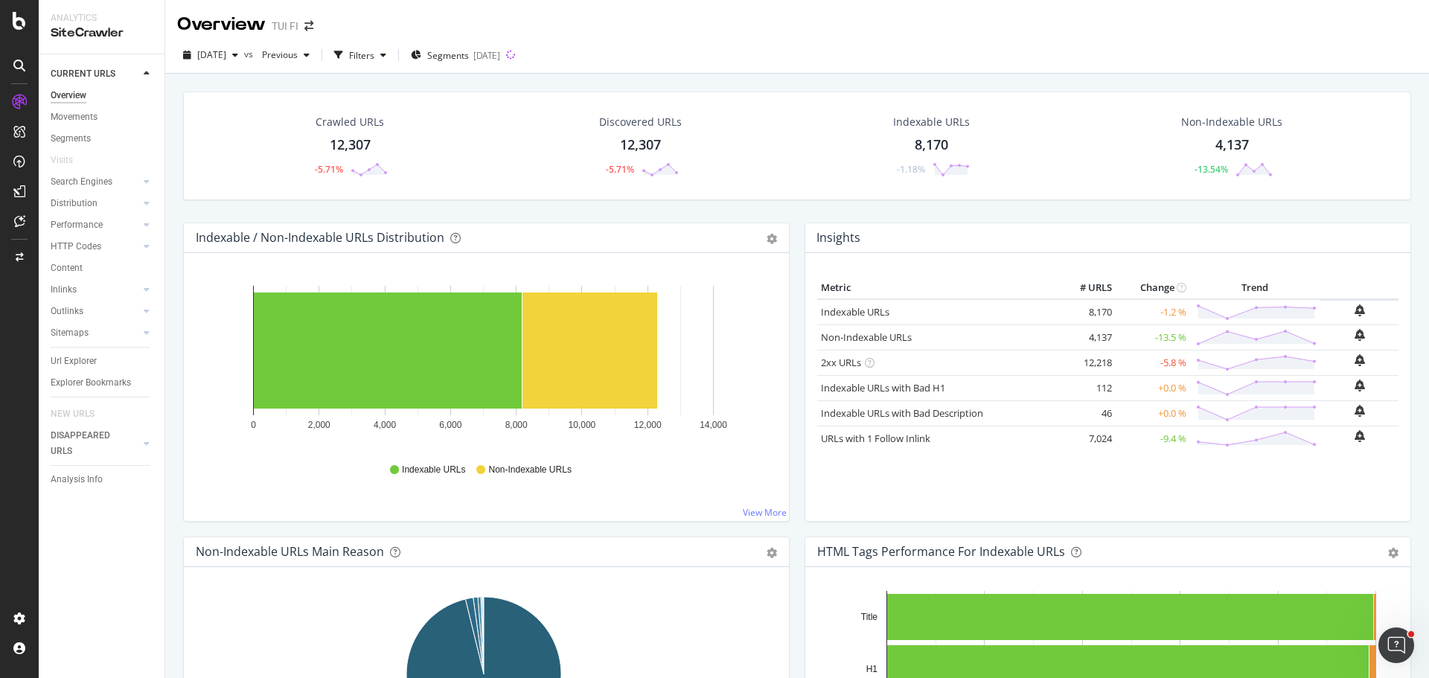
click at [89, 167] on div "Visits" at bounding box center [108, 161] width 114 height 22
